Goal: Task Accomplishment & Management: Manage account settings

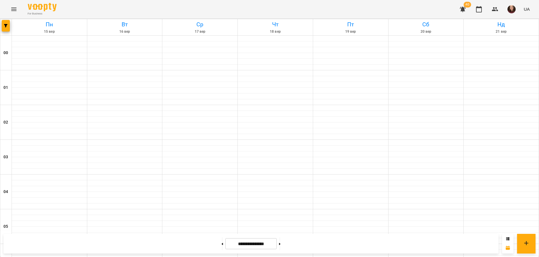
scroll to position [492, 0]
click at [10, 25] on span "button" at bounding box center [6, 25] width 8 height 3
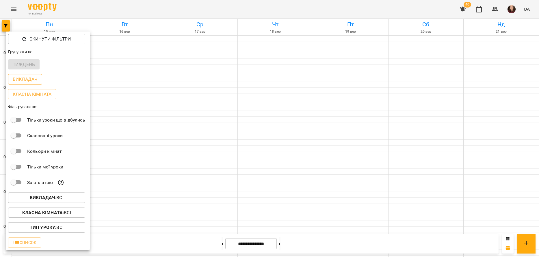
click at [29, 76] on button "Викладач" at bounding box center [25, 79] width 34 height 10
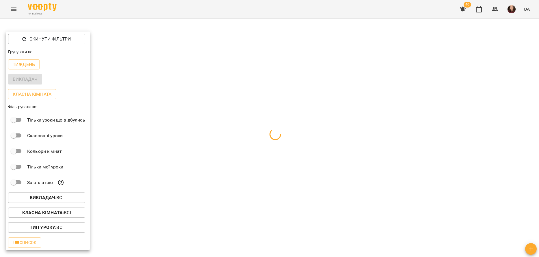
click at [49, 192] on div "Викладач : Всі" at bounding box center [48, 197] width 84 height 15
click at [49, 196] on b "Викладач :" at bounding box center [43, 196] width 27 height 5
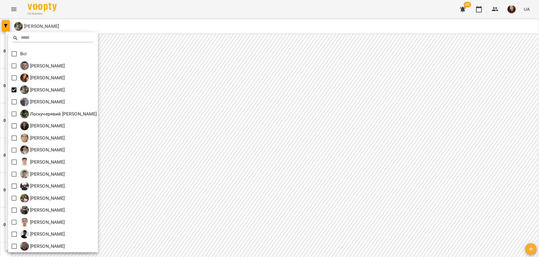
click at [166, 107] on div at bounding box center [269, 128] width 539 height 257
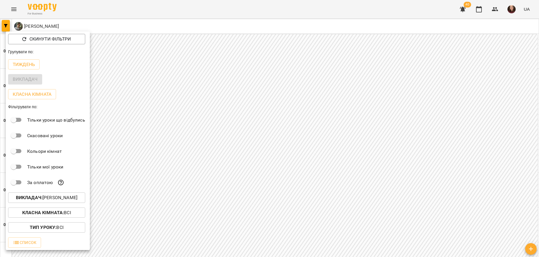
click at [154, 132] on div at bounding box center [269, 128] width 539 height 257
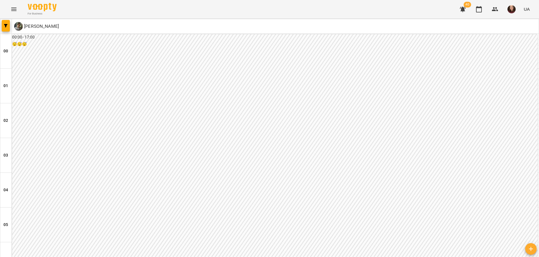
scroll to position [520, 0]
drag, startPoint x: 81, startPoint y: 154, endPoint x: 39, endPoint y: 151, distance: 42.0
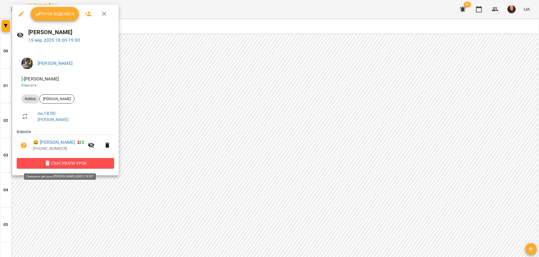
click at [53, 162] on span "Скасувати Урок" at bounding box center [65, 163] width 88 height 7
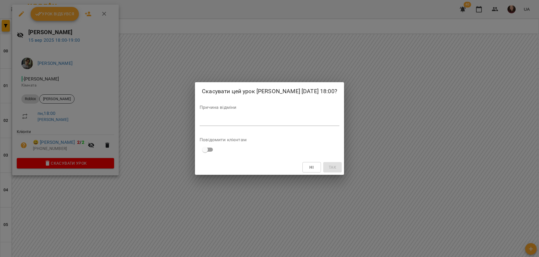
click at [240, 124] on textarea at bounding box center [270, 120] width 140 height 5
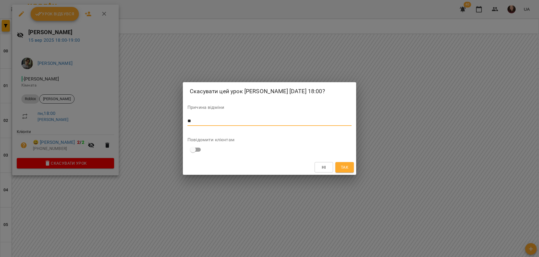
type textarea "*"
type textarea "**********"
click at [347, 170] on span "Так" at bounding box center [345, 167] width 8 height 7
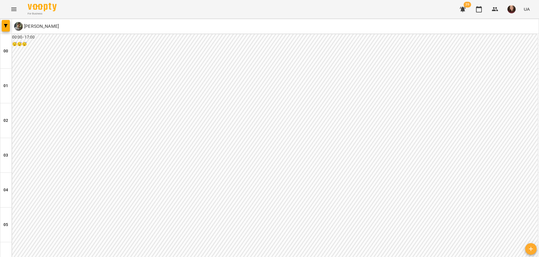
scroll to position [549, 0]
click at [497, 8] on icon "button" at bounding box center [495, 9] width 7 height 7
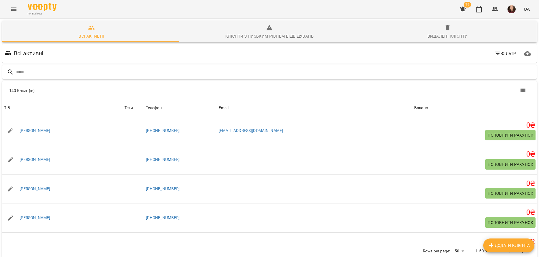
click at [175, 68] on input "text" at bounding box center [275, 72] width 518 height 10
type input "*"
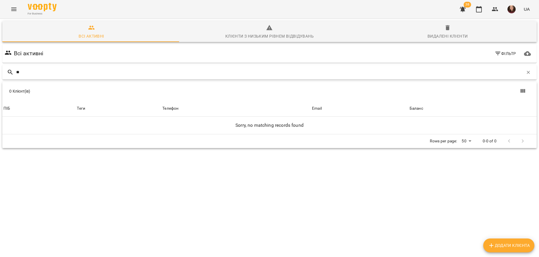
type input "*"
type input "*****"
click at [14, 7] on icon "Menu" at bounding box center [13, 9] width 7 height 7
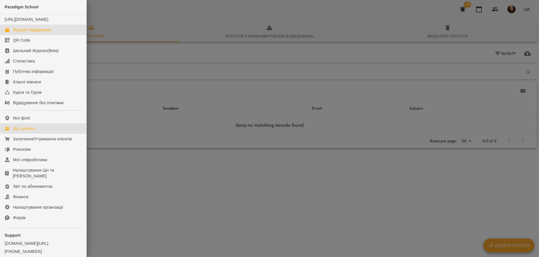
click at [30, 33] on div "Журнал відвідувань" at bounding box center [32, 30] width 38 height 6
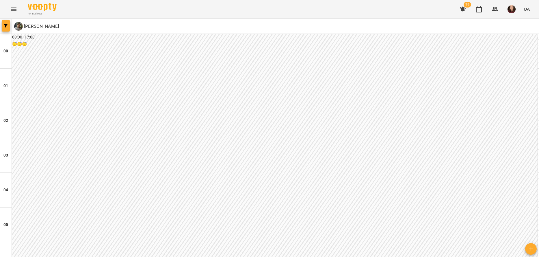
click at [7, 24] on button "button" at bounding box center [6, 26] width 8 height 12
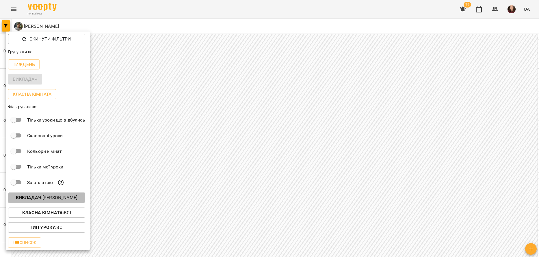
click at [55, 197] on p "Викладач : Зарічний Василь Олегович" at bounding box center [47, 197] width 62 height 7
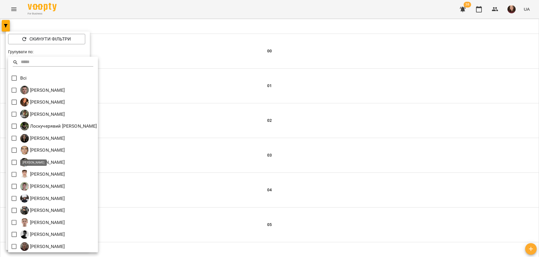
scroll to position [1, 0]
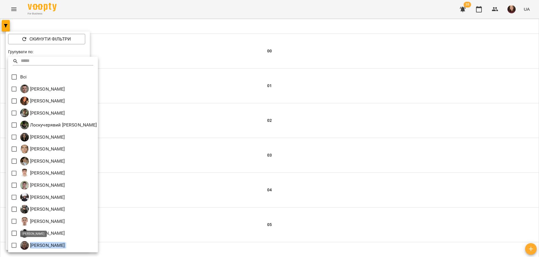
drag, startPoint x: 90, startPoint y: 244, endPoint x: 31, endPoint y: 247, distance: 59.0
click at [31, 247] on div "[PERSON_NAME]" at bounding box center [53, 245] width 90 height 12
click at [98, 245] on div "[PERSON_NAME]" at bounding box center [53, 245] width 90 height 12
click at [138, 55] on div at bounding box center [269, 128] width 539 height 257
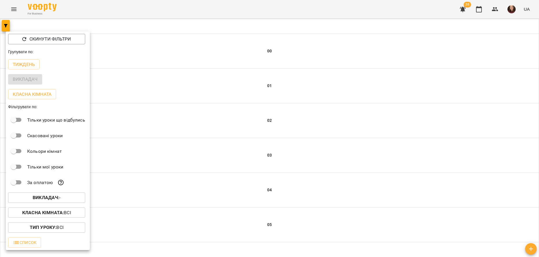
click at [139, 51] on div at bounding box center [269, 128] width 539 height 257
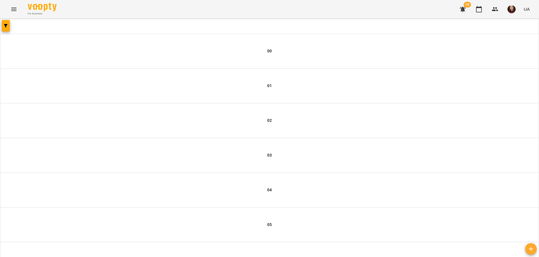
click at [14, 9] on icon "Menu" at bounding box center [13, 9] width 5 height 3
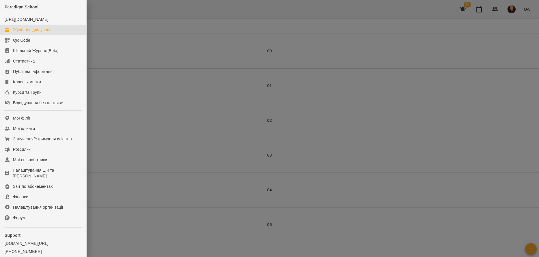
click at [118, 51] on div at bounding box center [269, 128] width 539 height 257
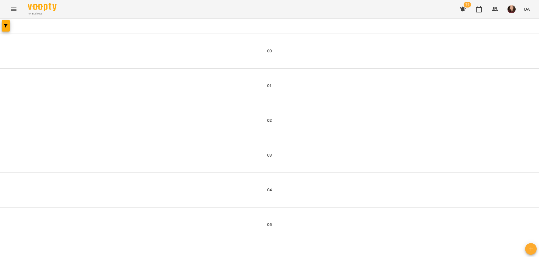
scroll to position [0, 0]
click at [10, 6] on icon "Menu" at bounding box center [13, 9] width 7 height 7
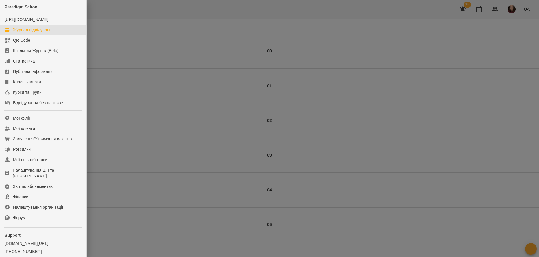
click at [62, 35] on link "Журнал відвідувань" at bounding box center [43, 30] width 86 height 10
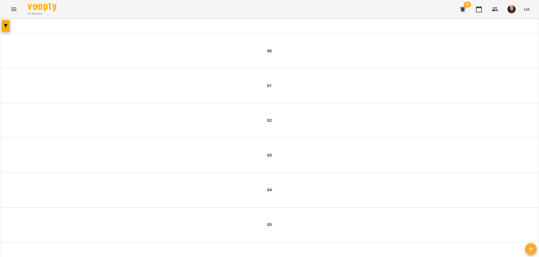
click at [11, 8] on icon "Menu" at bounding box center [13, 9] width 7 height 7
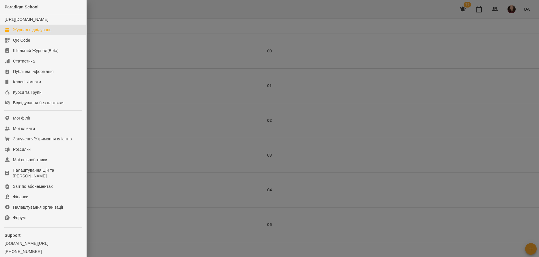
click at [154, 59] on div at bounding box center [269, 128] width 539 height 257
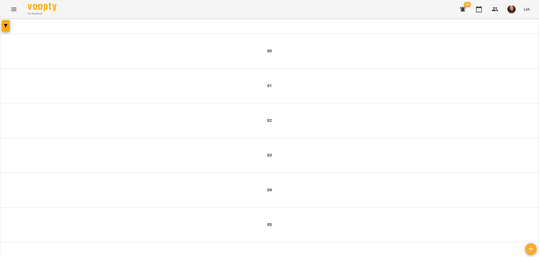
type input "**********"
click at [14, 7] on icon "Menu" at bounding box center [13, 9] width 7 height 7
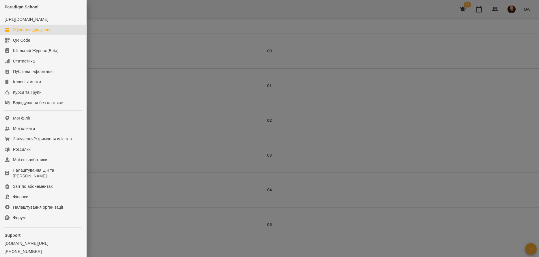
click at [36, 33] on div "Журнал відвідувань" at bounding box center [32, 30] width 38 height 6
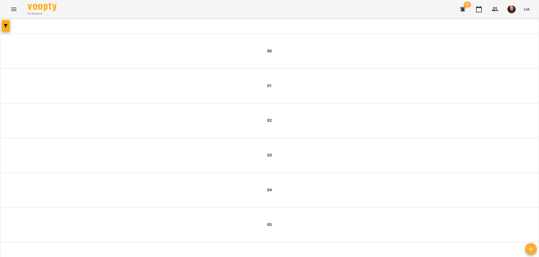
scroll to position [648, 0]
click at [481, 8] on icon "button" at bounding box center [479, 9] width 6 height 6
click at [479, 8] on icon "button" at bounding box center [479, 9] width 6 height 6
click at [482, 11] on icon "button" at bounding box center [479, 9] width 7 height 7
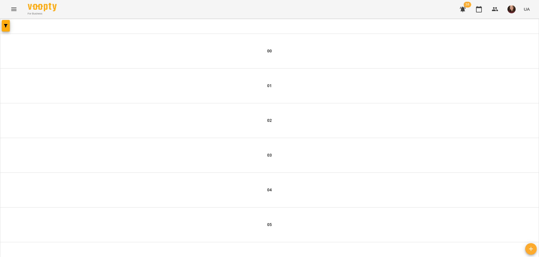
click at [13, 10] on icon "Menu" at bounding box center [13, 9] width 7 height 7
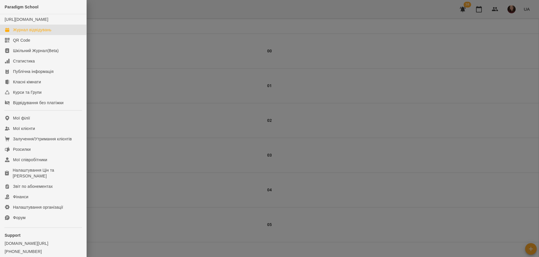
click at [36, 33] on div "Журнал відвідувань" at bounding box center [32, 30] width 38 height 6
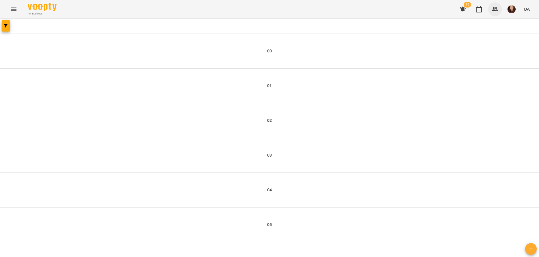
click at [500, 6] on button "button" at bounding box center [495, 9] width 14 height 14
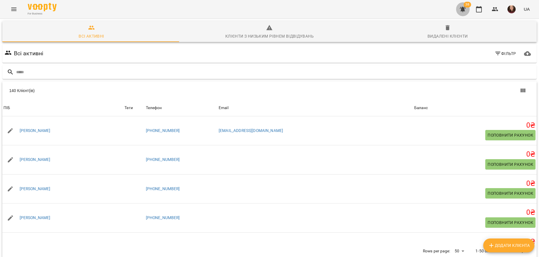
click at [464, 10] on icon "button" at bounding box center [463, 9] width 6 height 5
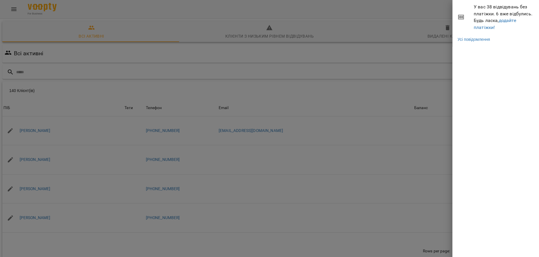
click at [414, 17] on div at bounding box center [269, 128] width 539 height 257
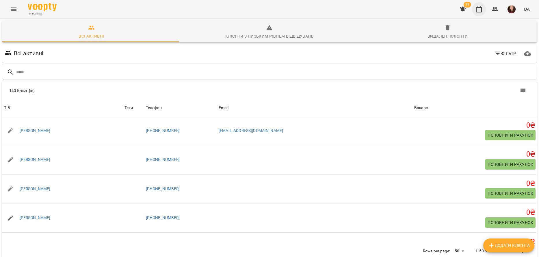
click at [482, 12] on icon "button" at bounding box center [479, 9] width 6 height 6
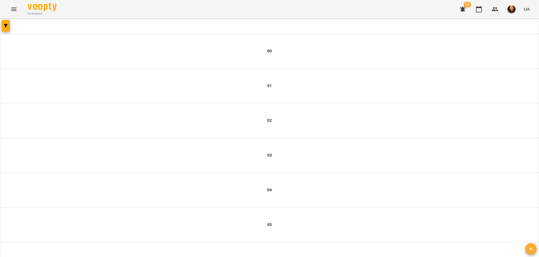
type input "**********"
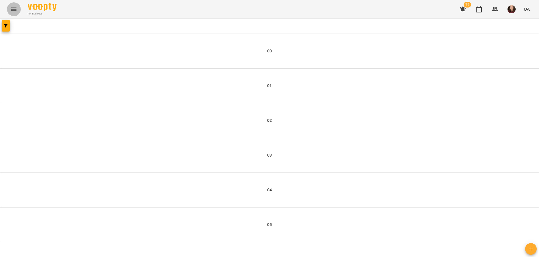
click at [13, 8] on icon "Menu" at bounding box center [13, 9] width 5 height 3
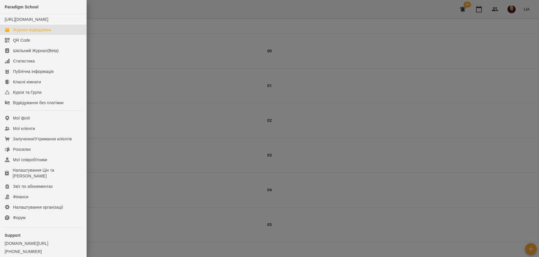
click at [128, 73] on div at bounding box center [269, 128] width 539 height 257
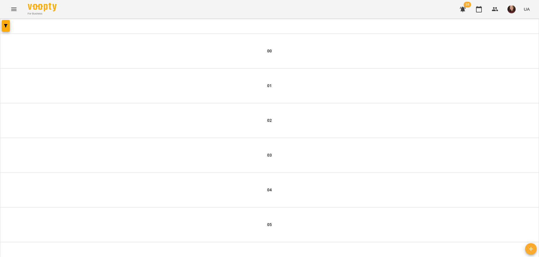
scroll to position [0, 0]
click at [11, 6] on icon "Menu" at bounding box center [13, 9] width 7 height 7
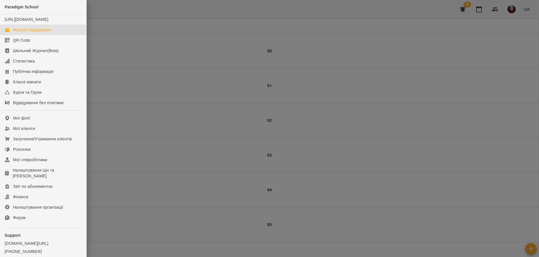
click at [268, 203] on div at bounding box center [269, 128] width 539 height 257
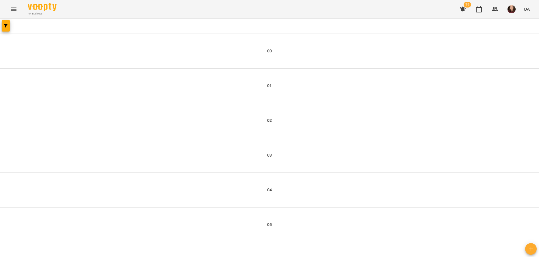
scroll to position [648, 0]
type input "**********"
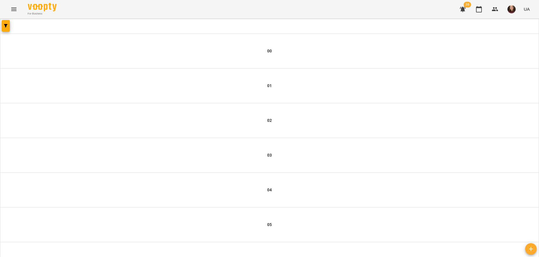
scroll to position [0, 0]
click at [12, 9] on icon "Menu" at bounding box center [13, 9] width 7 height 7
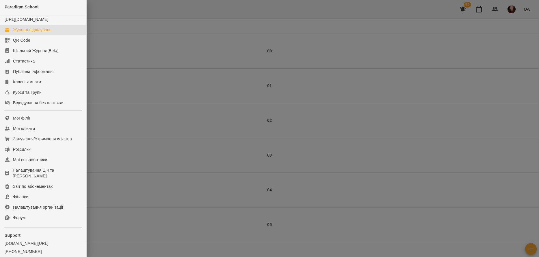
click at [43, 33] on div "Журнал відвідувань" at bounding box center [32, 30] width 38 height 6
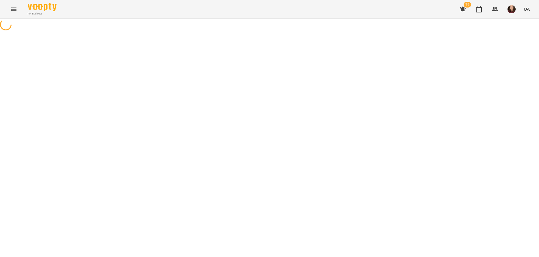
click at [16, 12] on icon "Menu" at bounding box center [13, 9] width 7 height 7
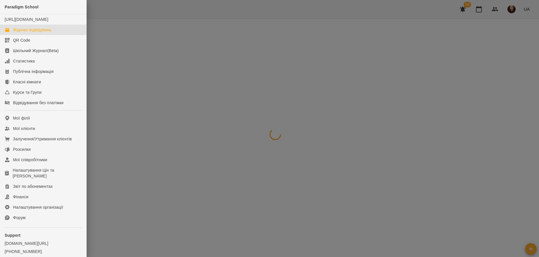
click at [92, 42] on div at bounding box center [269, 128] width 539 height 257
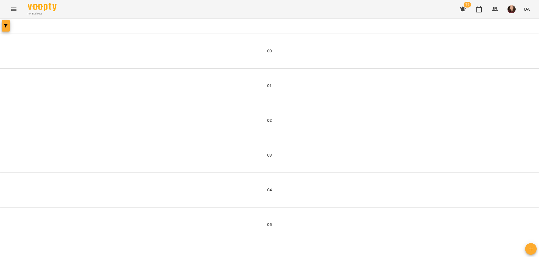
click at [7, 22] on button "button" at bounding box center [6, 26] width 8 height 12
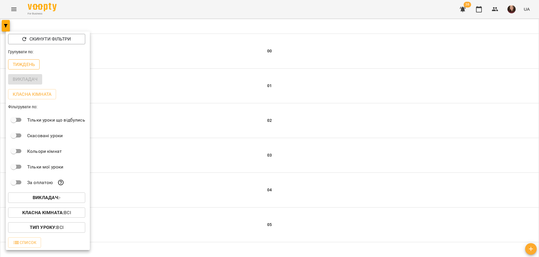
click at [29, 64] on p "Тиждень" at bounding box center [24, 64] width 22 height 7
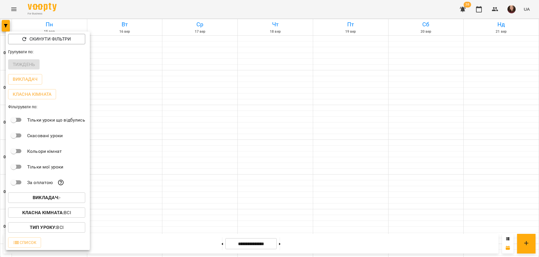
click at [137, 75] on div at bounding box center [269, 128] width 539 height 257
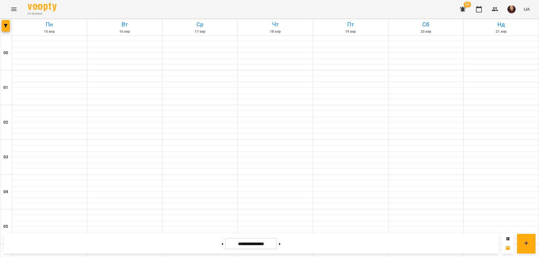
scroll to position [637, 0]
click at [222, 244] on div at bounding box center [222, 243] width 6 height 13
click at [222, 244] on button at bounding box center [222, 243] width 1 height 13
type input "**********"
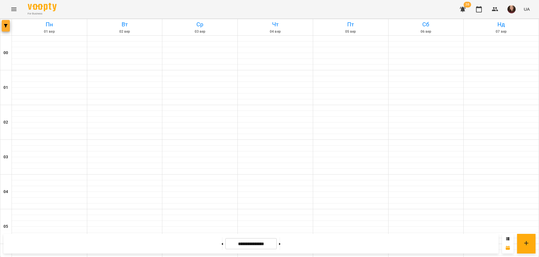
click at [5, 24] on icon "button" at bounding box center [5, 25] width 3 height 3
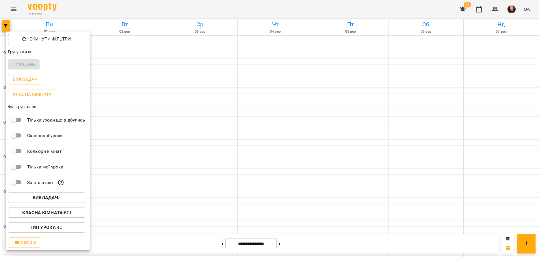
click at [69, 198] on span "Викладач : -" at bounding box center [47, 197] width 68 height 7
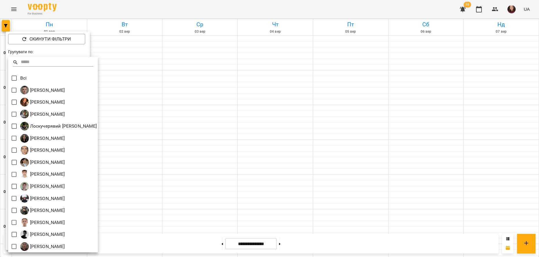
click at [25, 77] on p "Всі" at bounding box center [23, 78] width 6 height 7
click at [127, 95] on div at bounding box center [269, 128] width 539 height 257
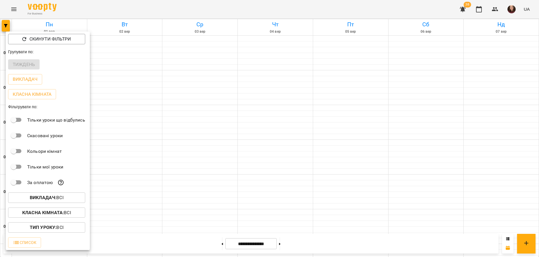
click at [140, 105] on div at bounding box center [269, 128] width 539 height 257
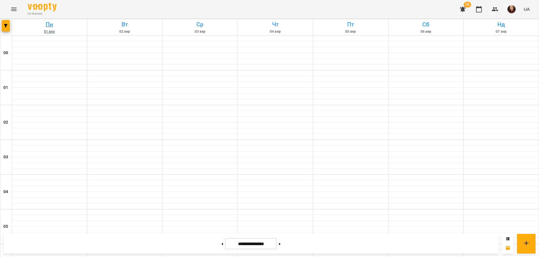
click at [60, 29] on h6 "01 вер" at bounding box center [49, 31] width 73 height 5
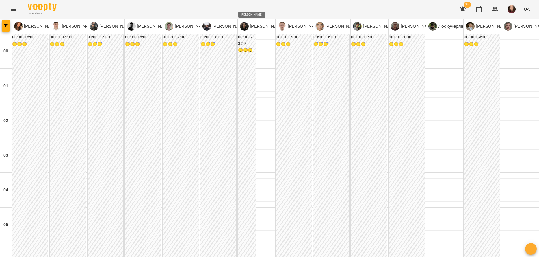
scroll to position [648, 0]
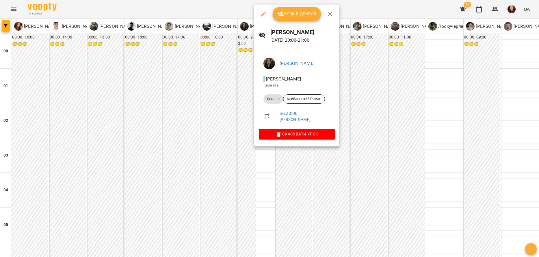
click at [203, 68] on div at bounding box center [269, 128] width 539 height 257
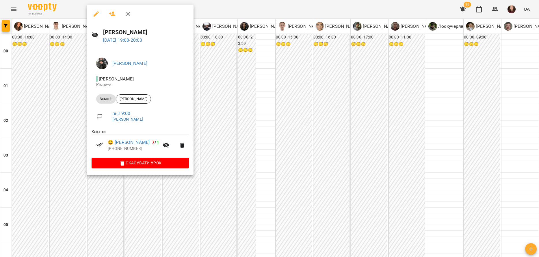
drag, startPoint x: 215, startPoint y: 68, endPoint x: 220, endPoint y: 68, distance: 5.5
click at [216, 68] on div at bounding box center [269, 128] width 539 height 257
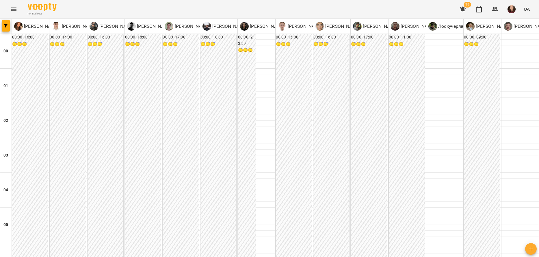
scroll to position [0, 0]
click at [512, 7] on img "button" at bounding box center [512, 9] width 8 height 8
click at [491, 9] on div at bounding box center [269, 128] width 539 height 257
click at [493, 8] on icon "button" at bounding box center [495, 9] width 7 height 7
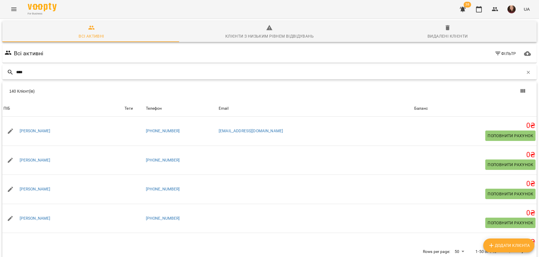
type input "*****"
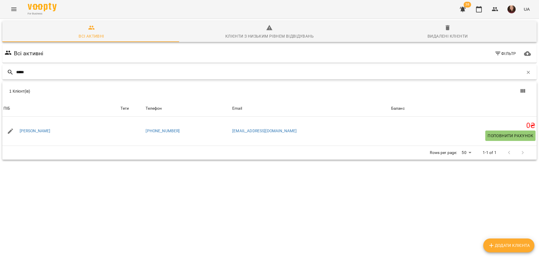
drag, startPoint x: 35, startPoint y: 74, endPoint x: 4, endPoint y: 73, distance: 30.6
click at [3, 74] on div "*****" at bounding box center [269, 72] width 535 height 14
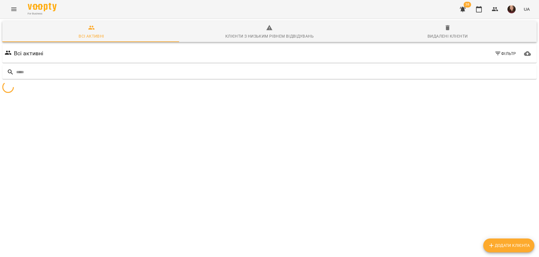
click at [16, 12] on icon "Menu" at bounding box center [13, 9] width 7 height 7
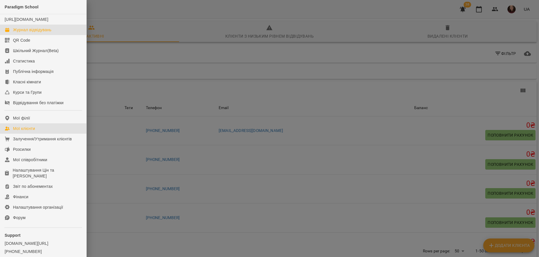
click at [36, 33] on div "Журнал відвідувань" at bounding box center [32, 30] width 38 height 6
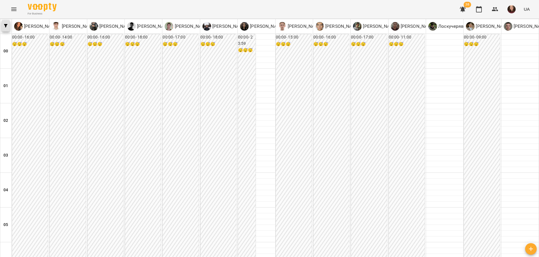
click at [6, 25] on icon "button" at bounding box center [5, 25] width 3 height 3
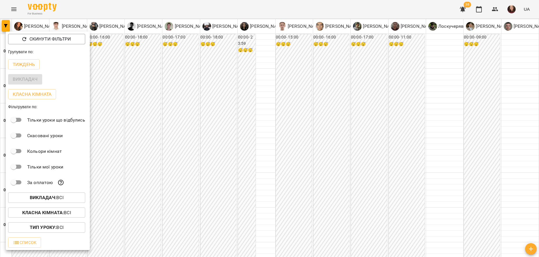
click at [79, 199] on span "Викладач : Всі" at bounding box center [47, 197] width 68 height 7
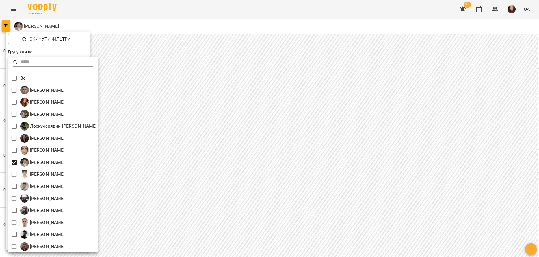
click at [162, 124] on div at bounding box center [269, 128] width 539 height 257
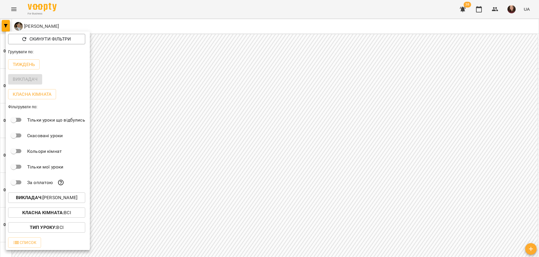
click at [162, 124] on div at bounding box center [269, 128] width 539 height 257
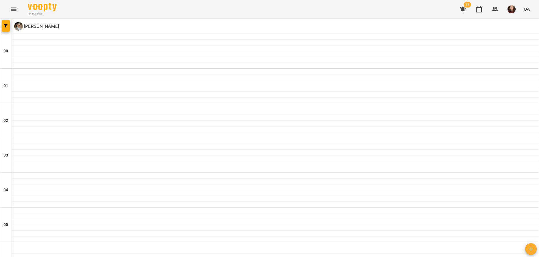
type input "**********"
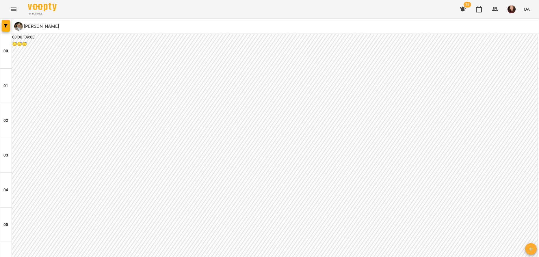
scroll to position [532, 0]
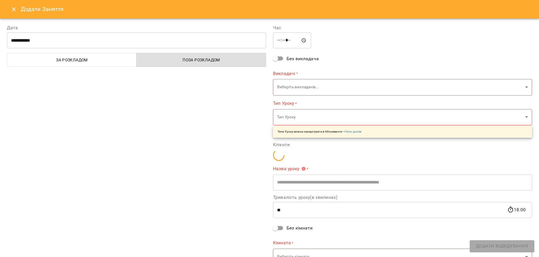
type input "**********"
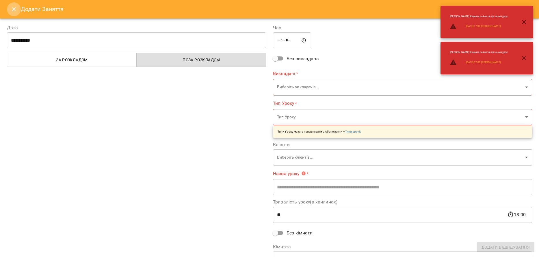
click at [15, 7] on icon "Close" at bounding box center [13, 9] width 7 height 7
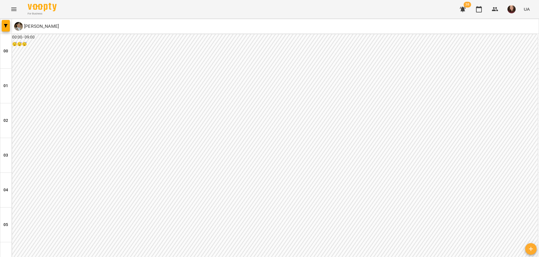
scroll to position [648, 0]
click at [497, 8] on icon "button" at bounding box center [495, 9] width 6 height 4
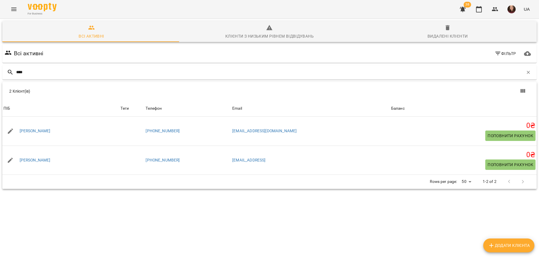
type input "****"
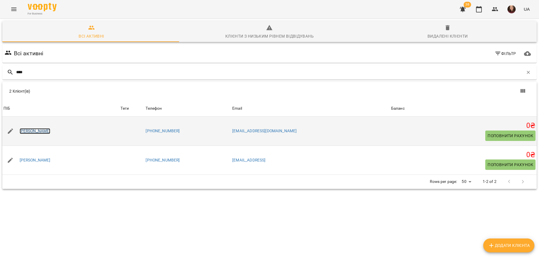
click at [24, 131] on link "[PERSON_NAME]" at bounding box center [35, 131] width 31 height 6
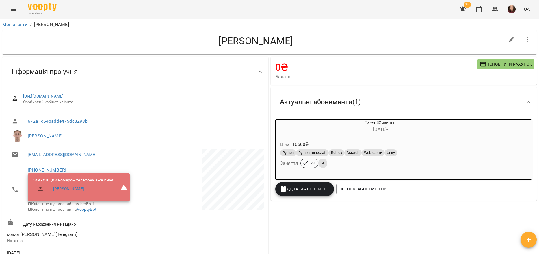
click at [138, 136] on span "[PERSON_NAME]" at bounding box center [143, 135] width 231 height 7
click at [508, 41] on icon "button" at bounding box center [511, 39] width 7 height 7
select select "**"
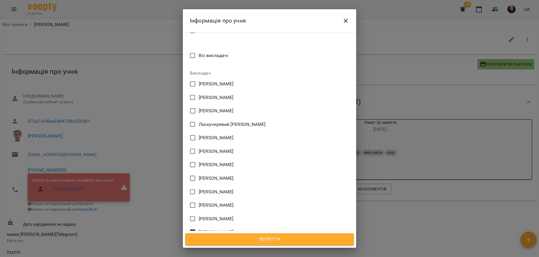
scroll to position [260, 0]
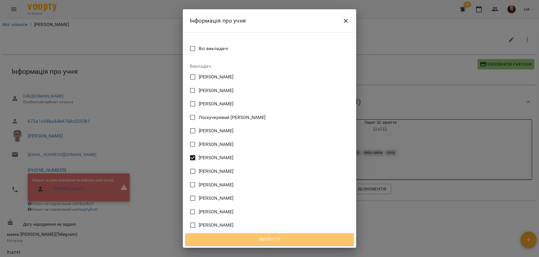
click at [271, 240] on span "Зберегти" at bounding box center [270, 239] width 156 height 8
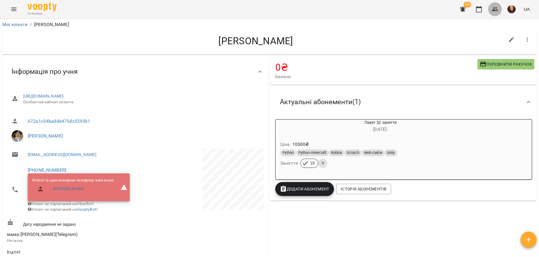
click at [493, 6] on icon "button" at bounding box center [495, 9] width 7 height 7
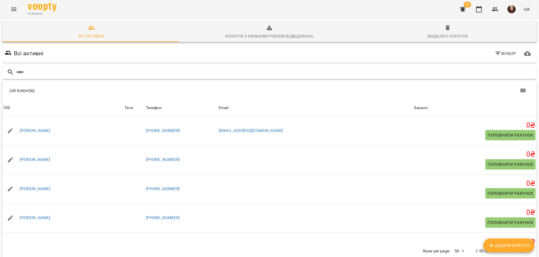
click at [139, 68] on input "text" at bounding box center [275, 72] width 518 height 10
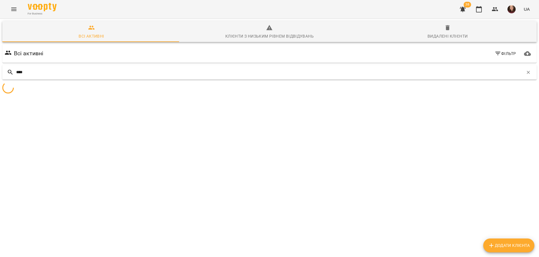
type input "****"
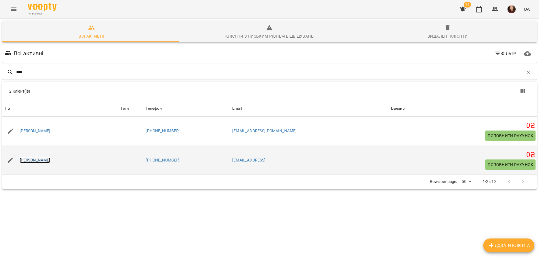
click at [30, 159] on link "[PERSON_NAME]" at bounding box center [35, 160] width 31 height 6
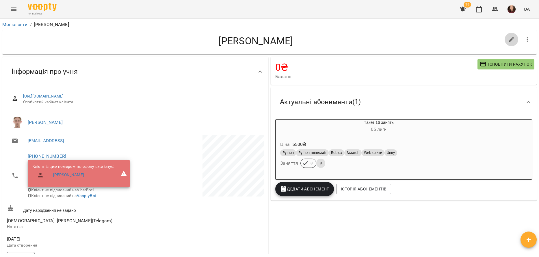
click at [508, 38] on icon "button" at bounding box center [511, 39] width 7 height 7
select select "**"
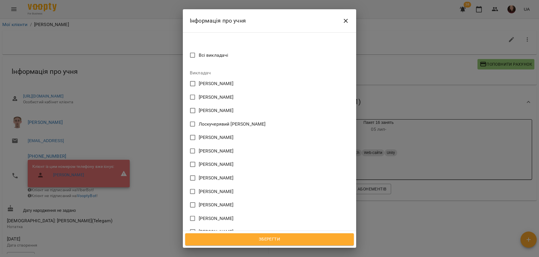
scroll to position [260, 0]
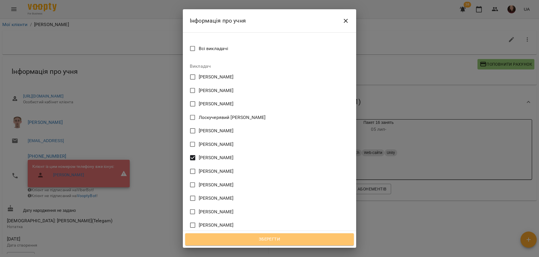
click at [280, 237] on span "Зберегти" at bounding box center [270, 239] width 156 height 8
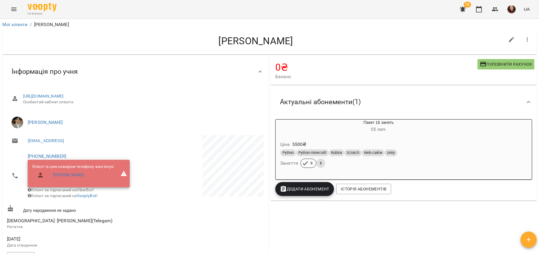
click at [11, 10] on icon "Menu" at bounding box center [13, 9] width 7 height 7
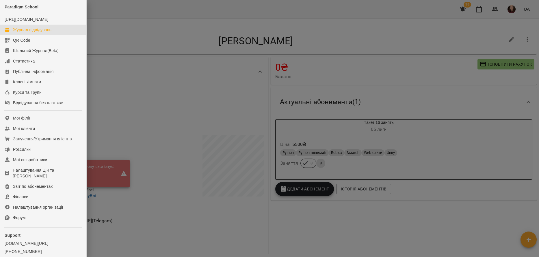
click at [40, 33] on div "Журнал відвідувань" at bounding box center [32, 30] width 38 height 6
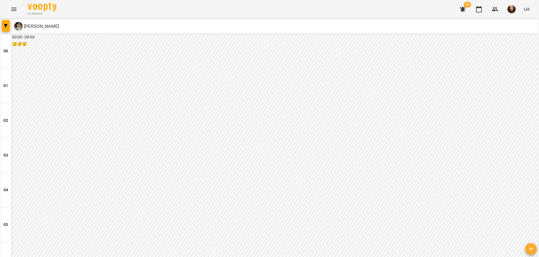
scroll to position [549, 0]
click at [7, 25] on icon "button" at bounding box center [5, 25] width 3 height 3
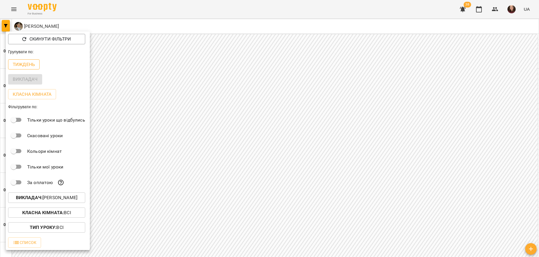
click at [39, 65] on button "Тиждень" at bounding box center [23, 64] width 31 height 10
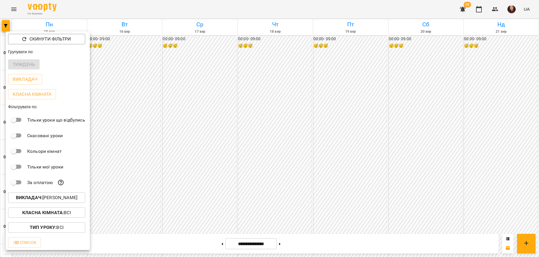
click at [150, 60] on div at bounding box center [269, 128] width 539 height 257
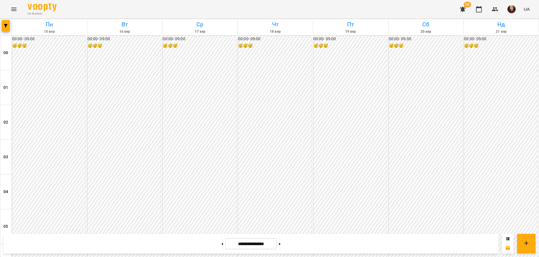
click at [11, 8] on icon "Menu" at bounding box center [13, 9] width 7 height 7
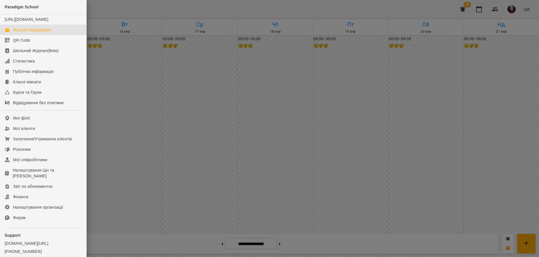
click at [516, 6] on div at bounding box center [269, 128] width 539 height 257
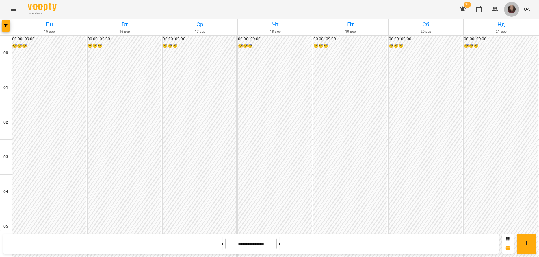
click at [513, 11] on img "button" at bounding box center [512, 9] width 8 height 8
click at [510, 75] on div at bounding box center [269, 128] width 539 height 257
click at [495, 11] on icon "button" at bounding box center [495, 9] width 7 height 7
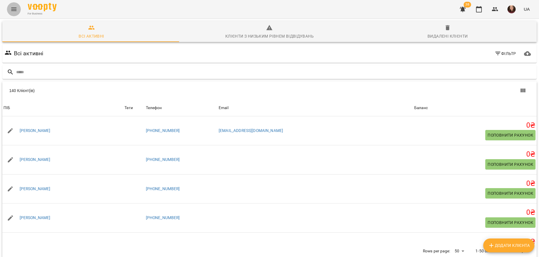
click at [16, 10] on icon "Menu" at bounding box center [13, 9] width 7 height 7
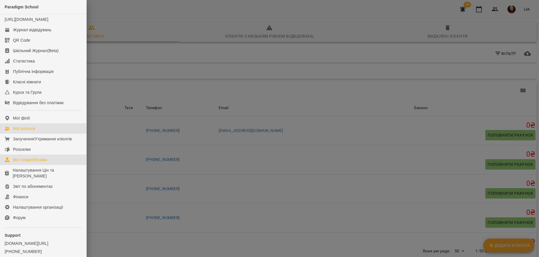
click at [45, 162] on div "Мої співробітники" at bounding box center [30, 160] width 34 height 6
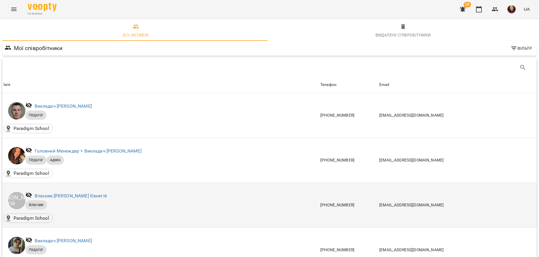
scroll to position [58, 0]
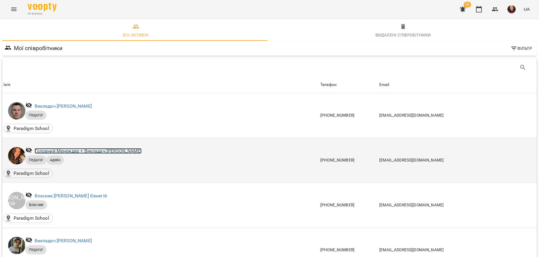
click at [107, 148] on link "Головний Менеждер + Викладач: [PERSON_NAME]" at bounding box center [88, 150] width 107 height 5
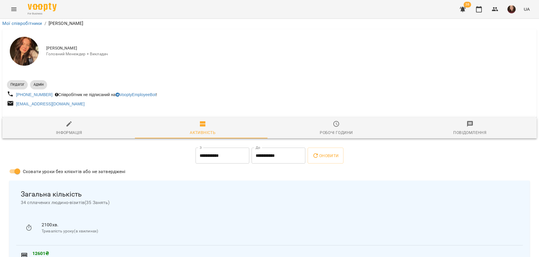
scroll to position [29, 0]
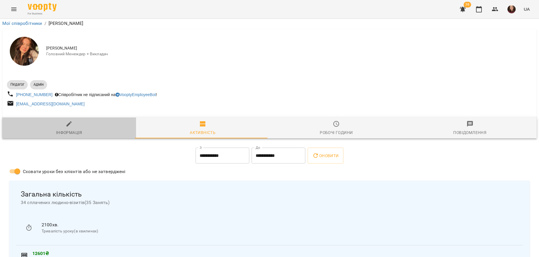
click at [85, 120] on span "Інформація" at bounding box center [69, 128] width 127 height 16
select select "**"
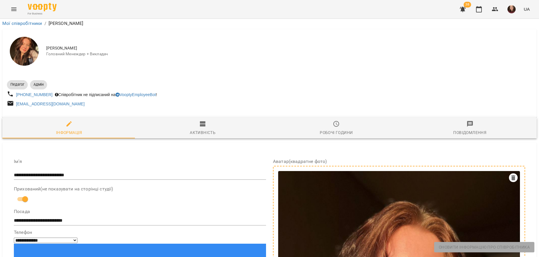
scroll to position [0, 0]
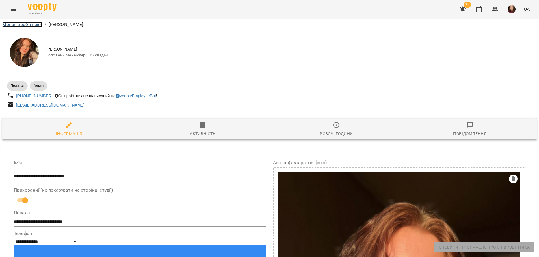
click at [19, 24] on link "Мої співробітники" at bounding box center [22, 24] width 40 height 5
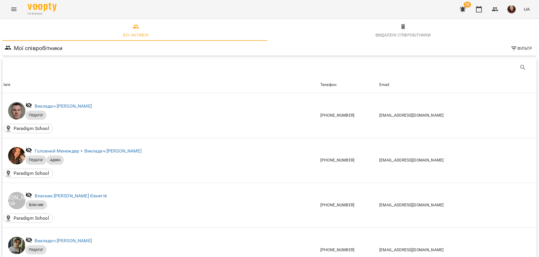
scroll to position [549, 0]
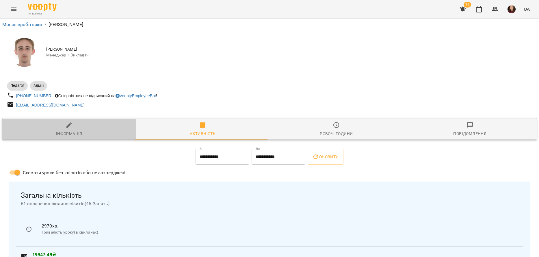
click at [83, 132] on span "Інформація" at bounding box center [69, 129] width 127 height 16
select select "**"
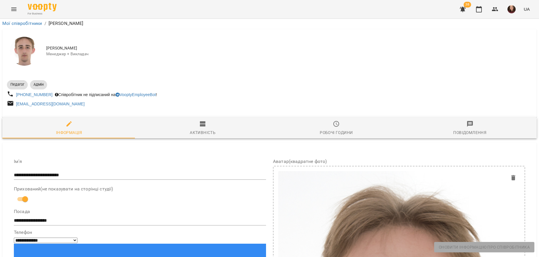
scroll to position [87, 0]
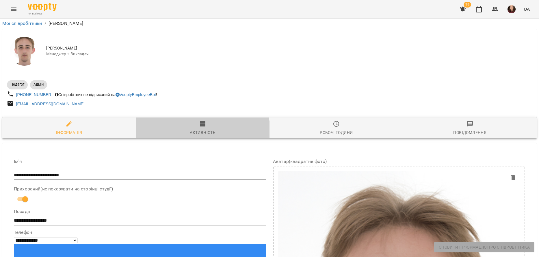
click at [196, 129] on div "Активність" at bounding box center [203, 132] width 26 height 7
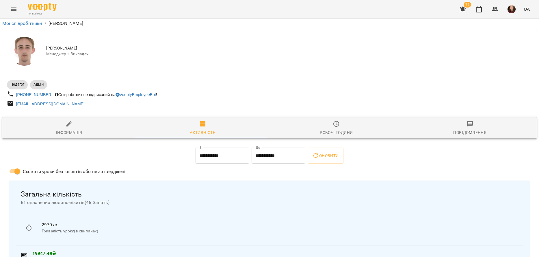
scroll to position [58, 0]
click at [342, 129] on div "Робочі години" at bounding box center [336, 132] width 33 height 7
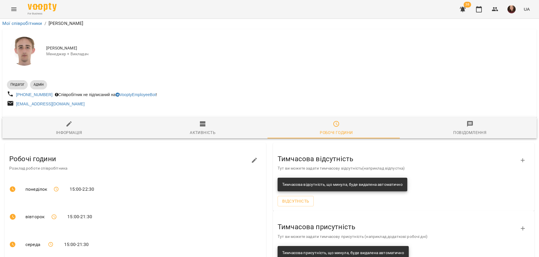
scroll to position [0, 0]
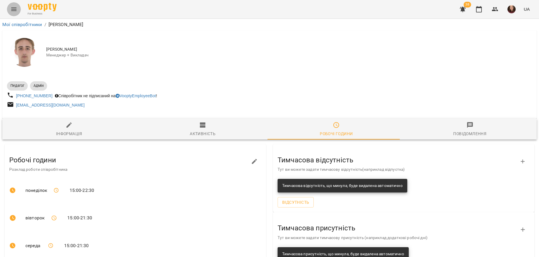
click at [12, 11] on icon "Menu" at bounding box center [13, 9] width 7 height 7
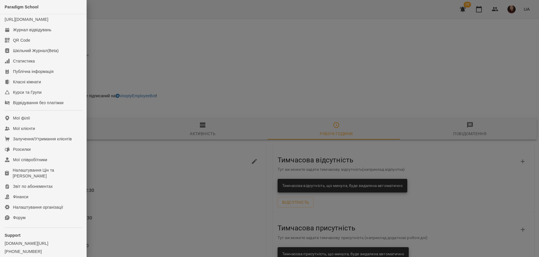
click at [122, 51] on div at bounding box center [269, 128] width 539 height 257
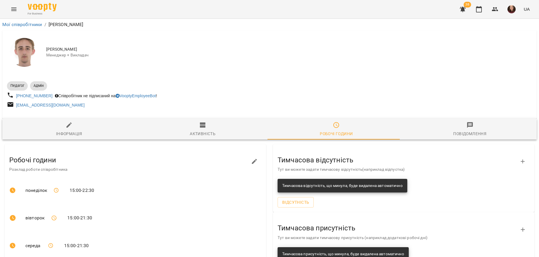
click at [18, 6] on button "Menu" at bounding box center [14, 9] width 14 height 14
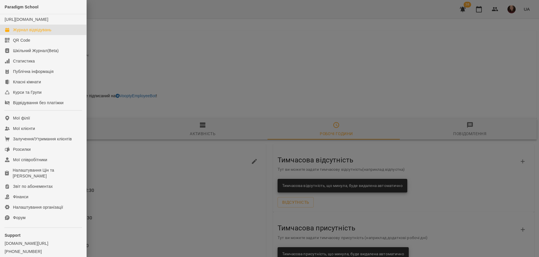
click at [26, 33] on div "Журнал відвідувань" at bounding box center [32, 30] width 38 height 6
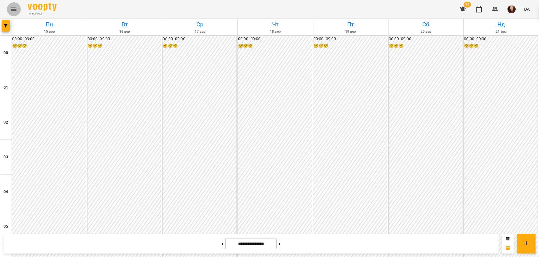
click at [13, 7] on icon "Menu" at bounding box center [13, 9] width 7 height 7
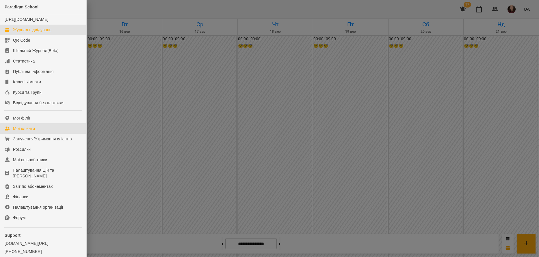
click at [46, 134] on link "Мої клієнти" at bounding box center [43, 128] width 86 height 10
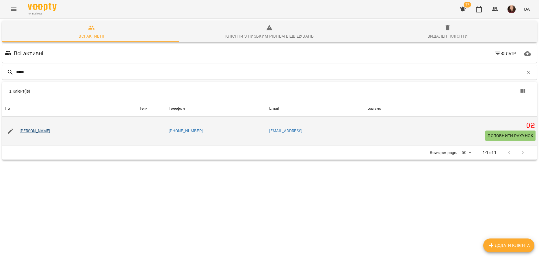
type input "*****"
click at [38, 131] on link "[PERSON_NAME]" at bounding box center [35, 131] width 31 height 6
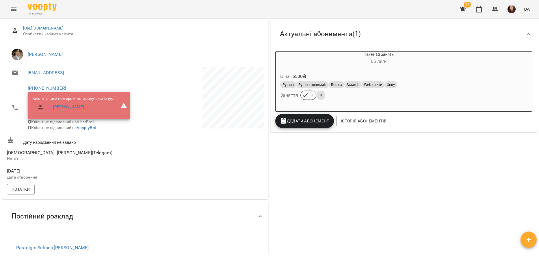
scroll to position [58, 0]
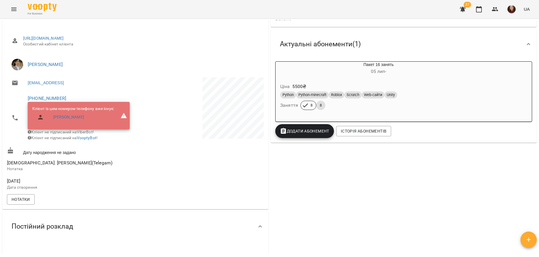
click at [132, 205] on div "Нотатки" at bounding box center [135, 199] width 259 height 13
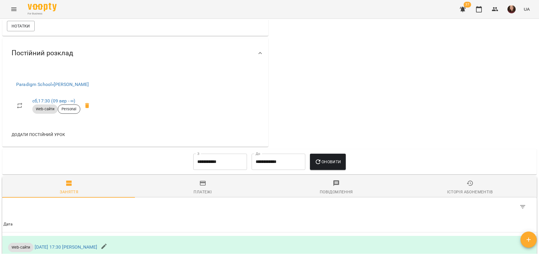
scroll to position [231, 0]
click at [49, 138] on span "Додати постійний урок" at bounding box center [38, 134] width 53 height 7
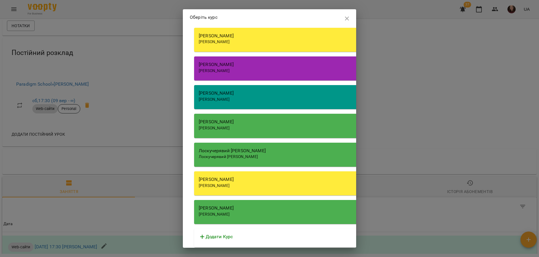
scroll to position [264, 0]
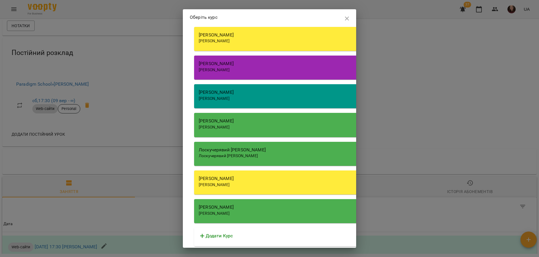
click at [270, 207] on div "[PERSON_NAME]" at bounding box center [359, 206] width 320 height 7
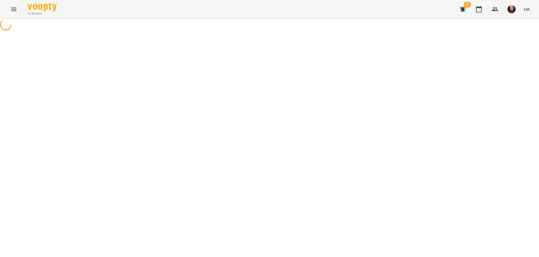
select select "*********"
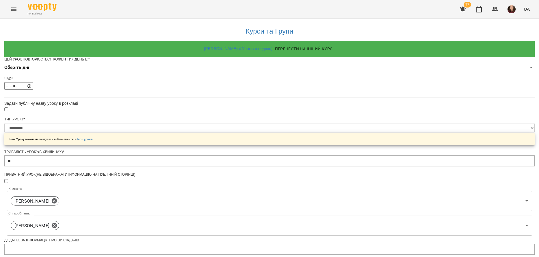
click at [220, 74] on body "**********" at bounding box center [269, 186] width 539 height 373
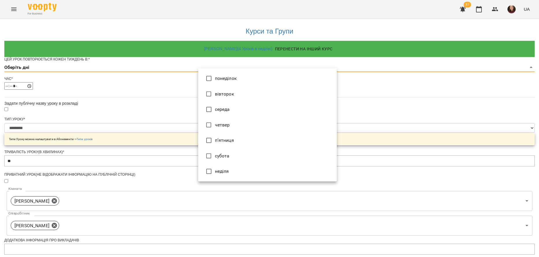
type input "*"
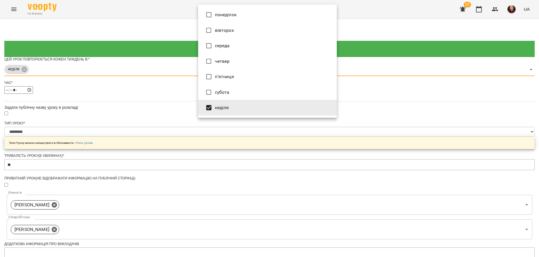
click at [235, 127] on div at bounding box center [269, 128] width 539 height 257
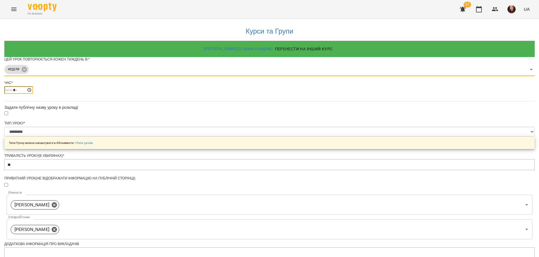
click at [33, 94] on input "*****" at bounding box center [18, 90] width 29 height 8
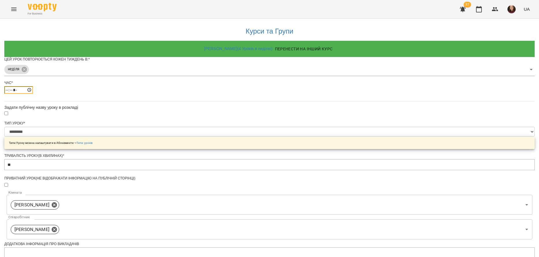
click at [33, 94] on input "*****" at bounding box center [18, 90] width 29 height 8
type input "*****"
click at [273, 116] on div at bounding box center [269, 113] width 531 height 6
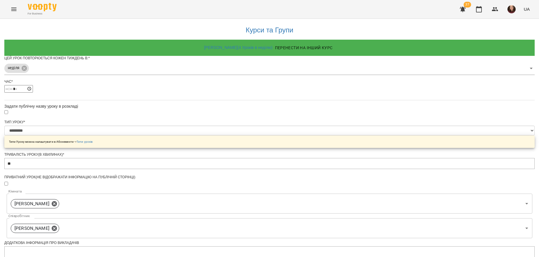
scroll to position [166, 0]
